Goal: Navigation & Orientation: Find specific page/section

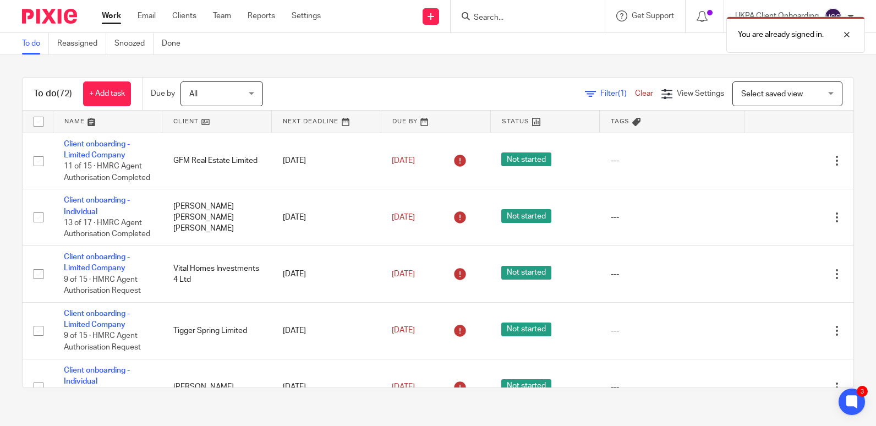
click at [495, 14] on div "You are already signed in." at bounding box center [651, 32] width 427 height 42
click at [490, 17] on div "You are already signed in." at bounding box center [651, 32] width 427 height 42
click at [466, 20] on div "You are already signed in." at bounding box center [651, 32] width 427 height 42
click at [479, 16] on input "Search" at bounding box center [522, 18] width 99 height 10
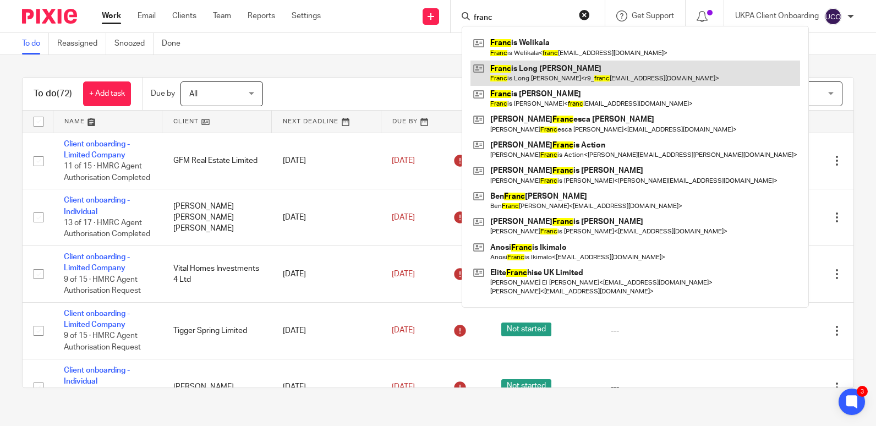
type input "franc"
click at [533, 72] on link at bounding box center [635, 73] width 330 height 25
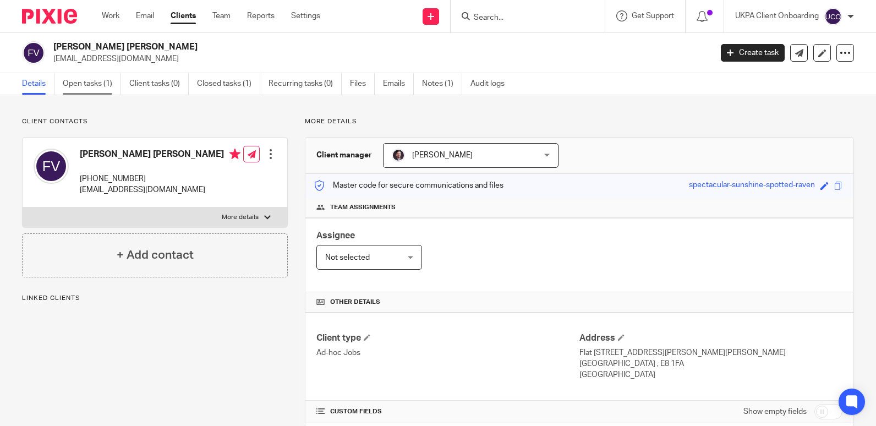
click at [100, 89] on link "Open tasks (1)" at bounding box center [92, 83] width 58 height 21
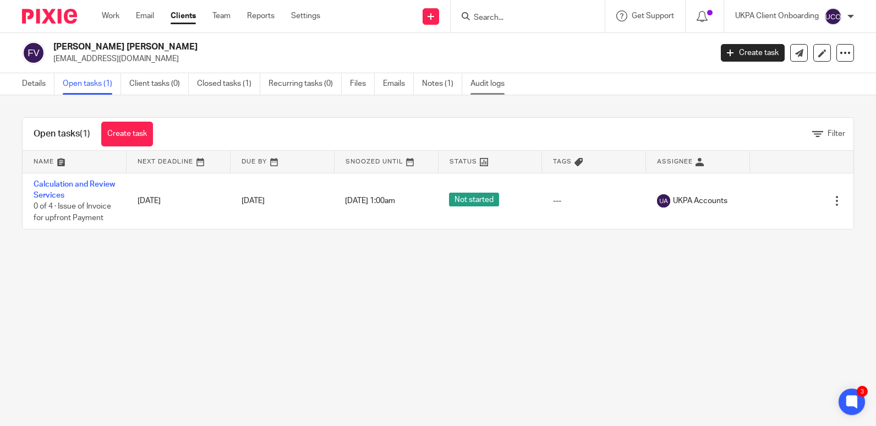
click at [484, 80] on link "Audit logs" at bounding box center [491, 83] width 42 height 21
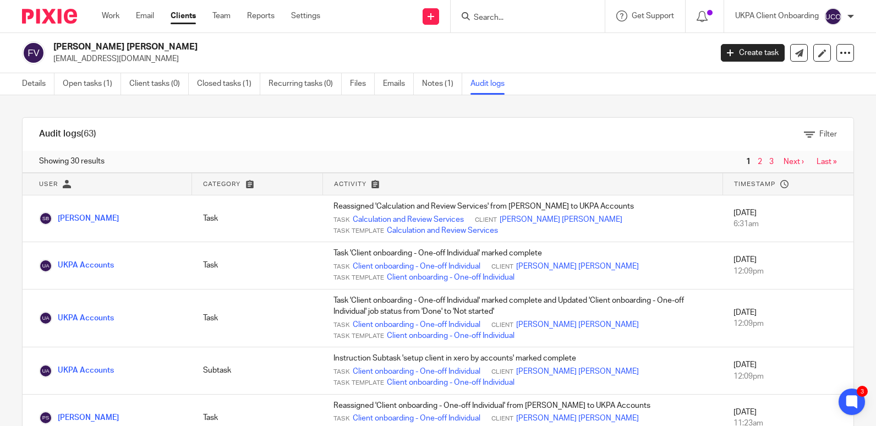
click at [500, 13] on input "Search" at bounding box center [522, 18] width 99 height 10
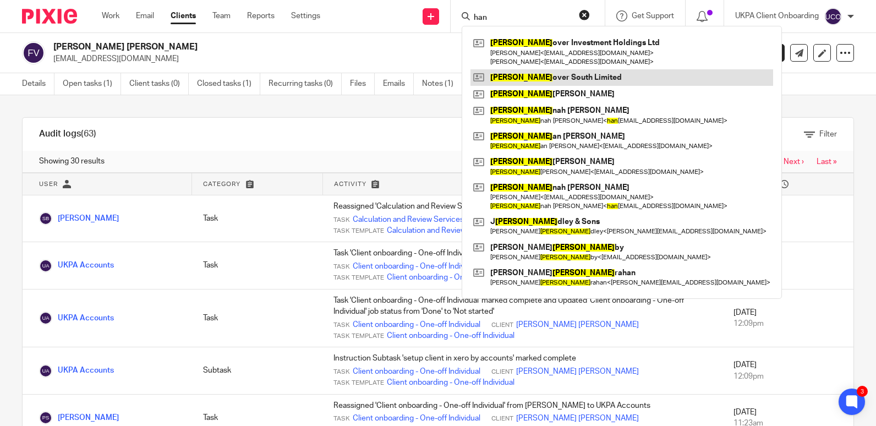
type input "han"
click at [507, 76] on link at bounding box center [621, 77] width 303 height 17
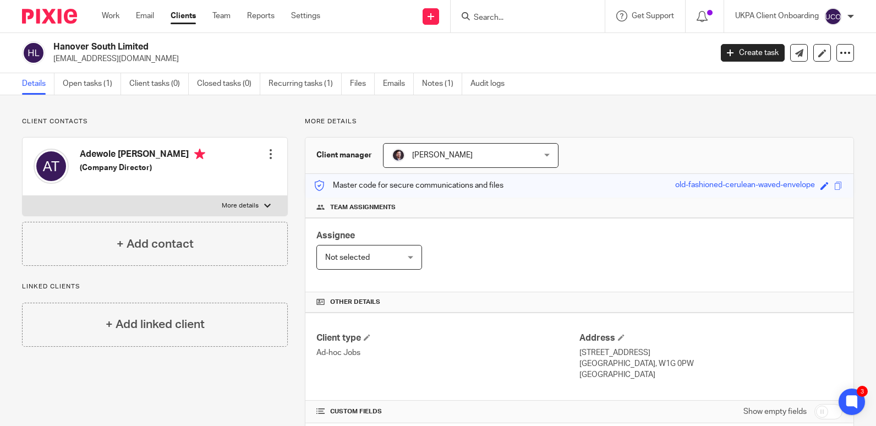
scroll to position [22, 0]
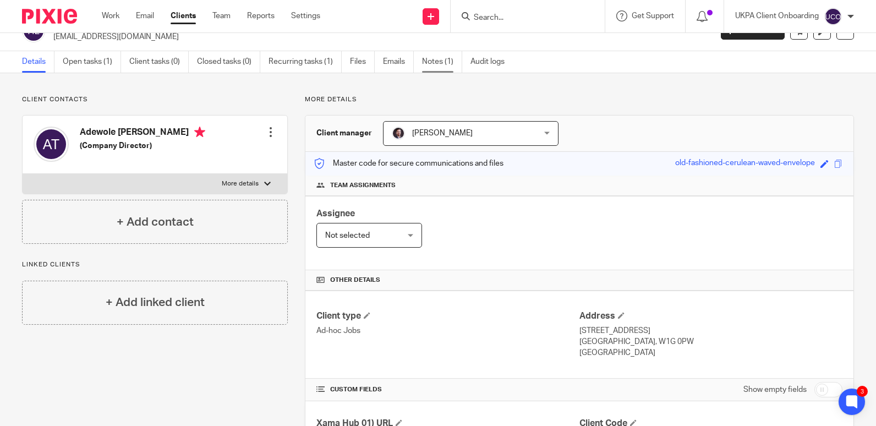
click at [430, 59] on link "Notes (1)" at bounding box center [442, 61] width 40 height 21
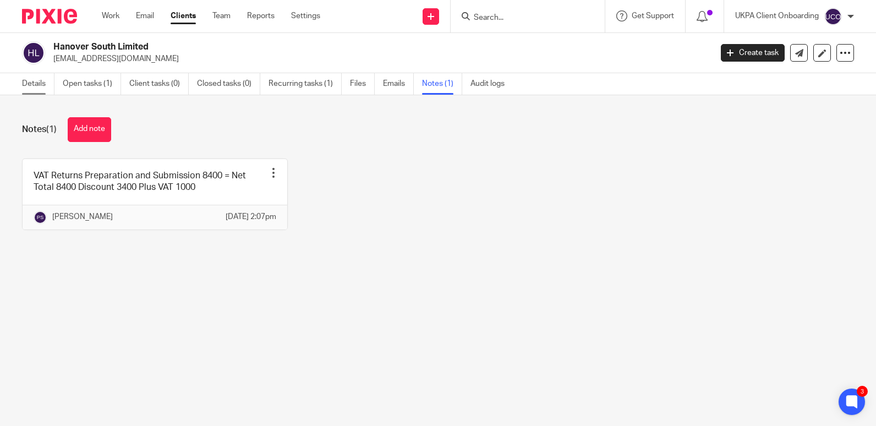
click at [41, 87] on link "Details" at bounding box center [38, 83] width 32 height 21
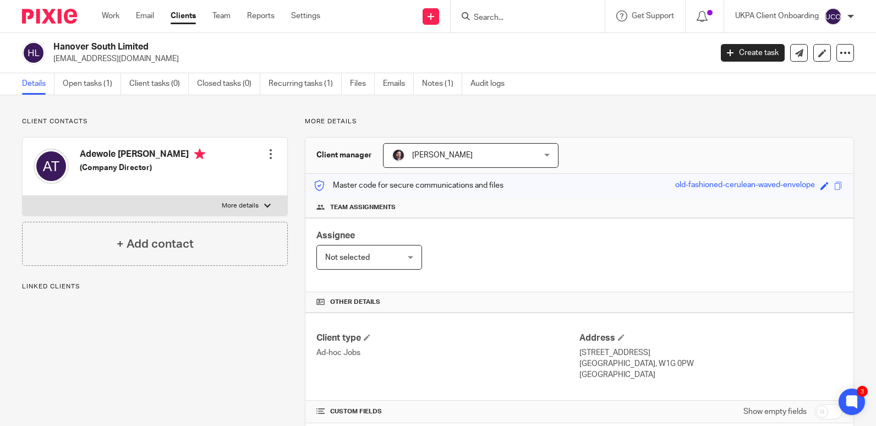
click at [150, 327] on div "Client contacts [PERSON_NAME] [PERSON_NAME] (Company Director) Edit contact Cre…" at bounding box center [146, 397] width 283 height 560
